Goal: Task Accomplishment & Management: Manage account settings

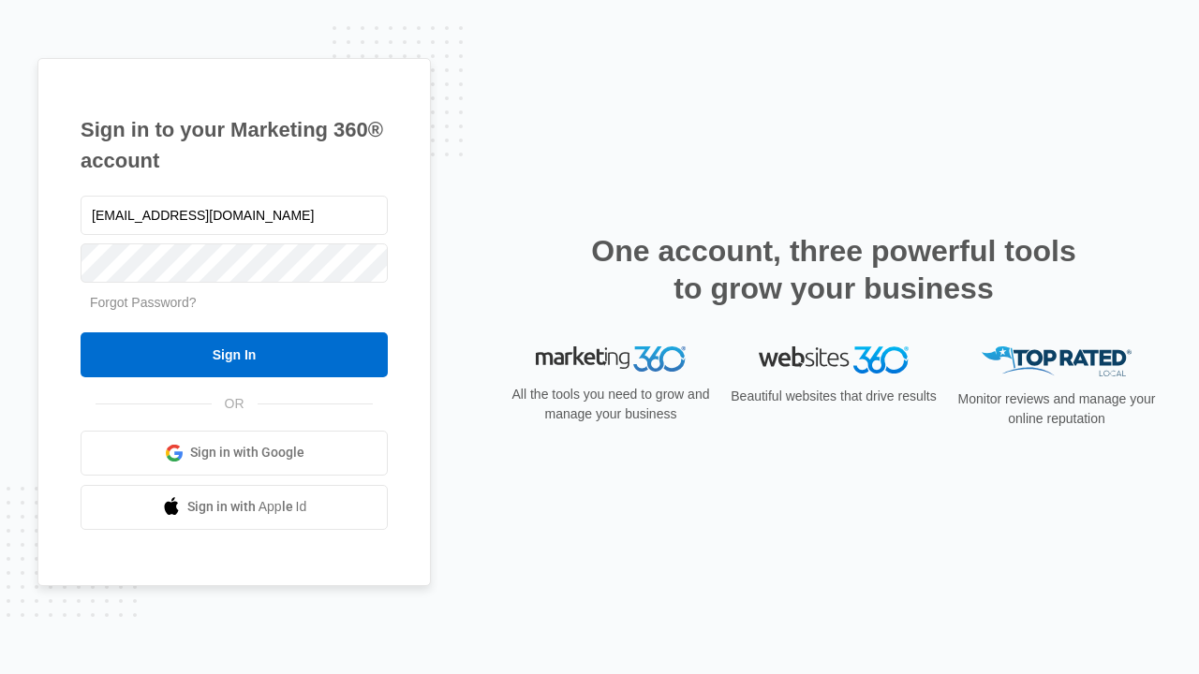
type input "[EMAIL_ADDRESS][DOMAIN_NAME]"
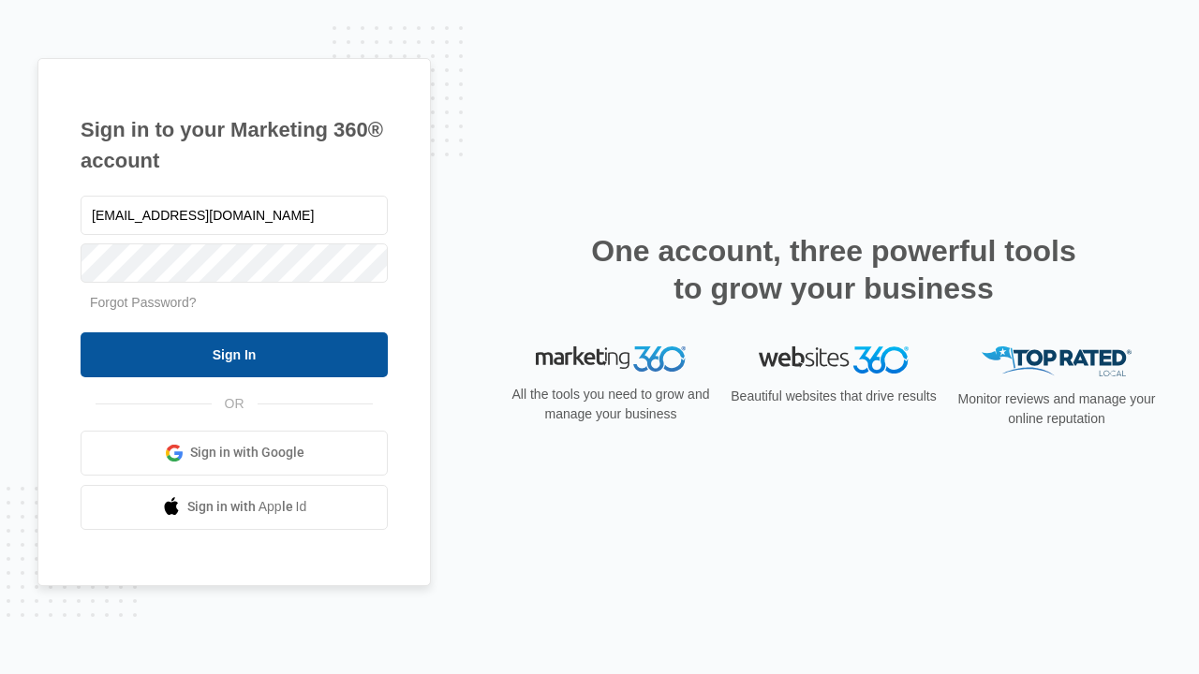
click at [234, 354] on input "Sign In" at bounding box center [234, 355] width 307 height 45
